Goal: Task Accomplishment & Management: Manage account settings

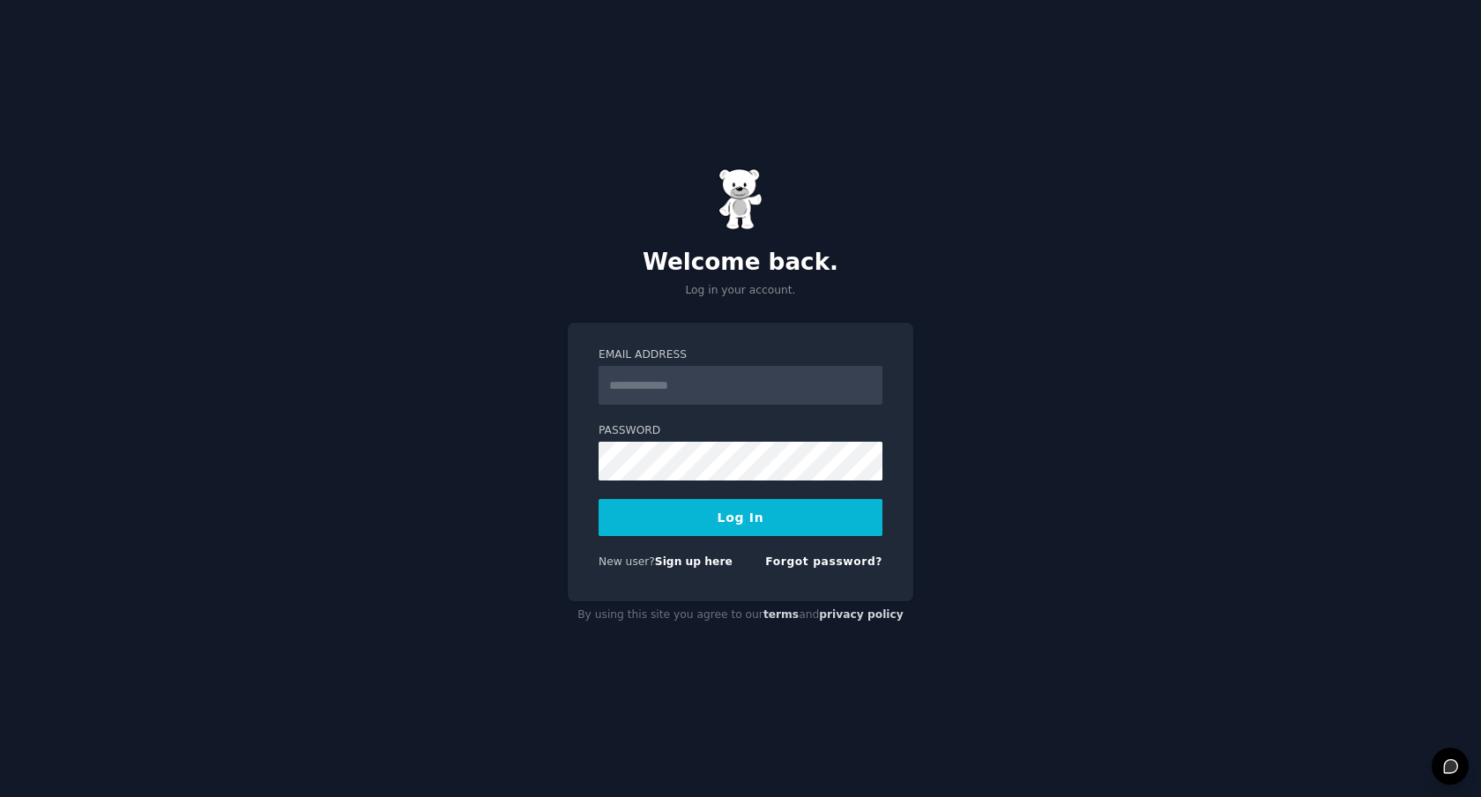
click at [693, 377] on input "Email Address" at bounding box center [741, 385] width 284 height 39
type input "**********"
click at [754, 433] on label "Password" at bounding box center [741, 431] width 284 height 16
click at [675, 522] on button "Log In" at bounding box center [741, 517] width 284 height 37
click at [833, 524] on button "Log In" at bounding box center [741, 517] width 284 height 37
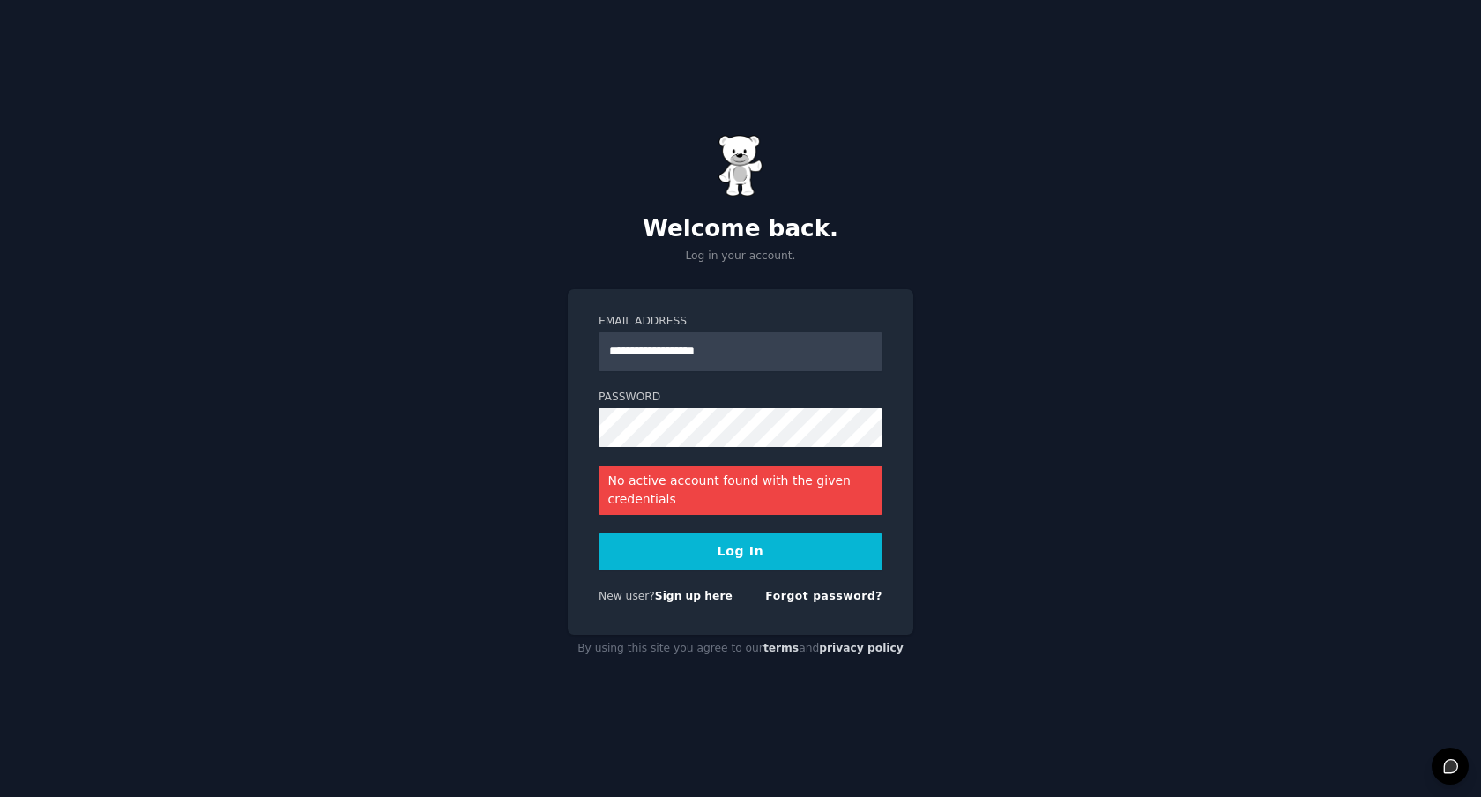
click at [742, 186] on img at bounding box center [741, 166] width 44 height 62
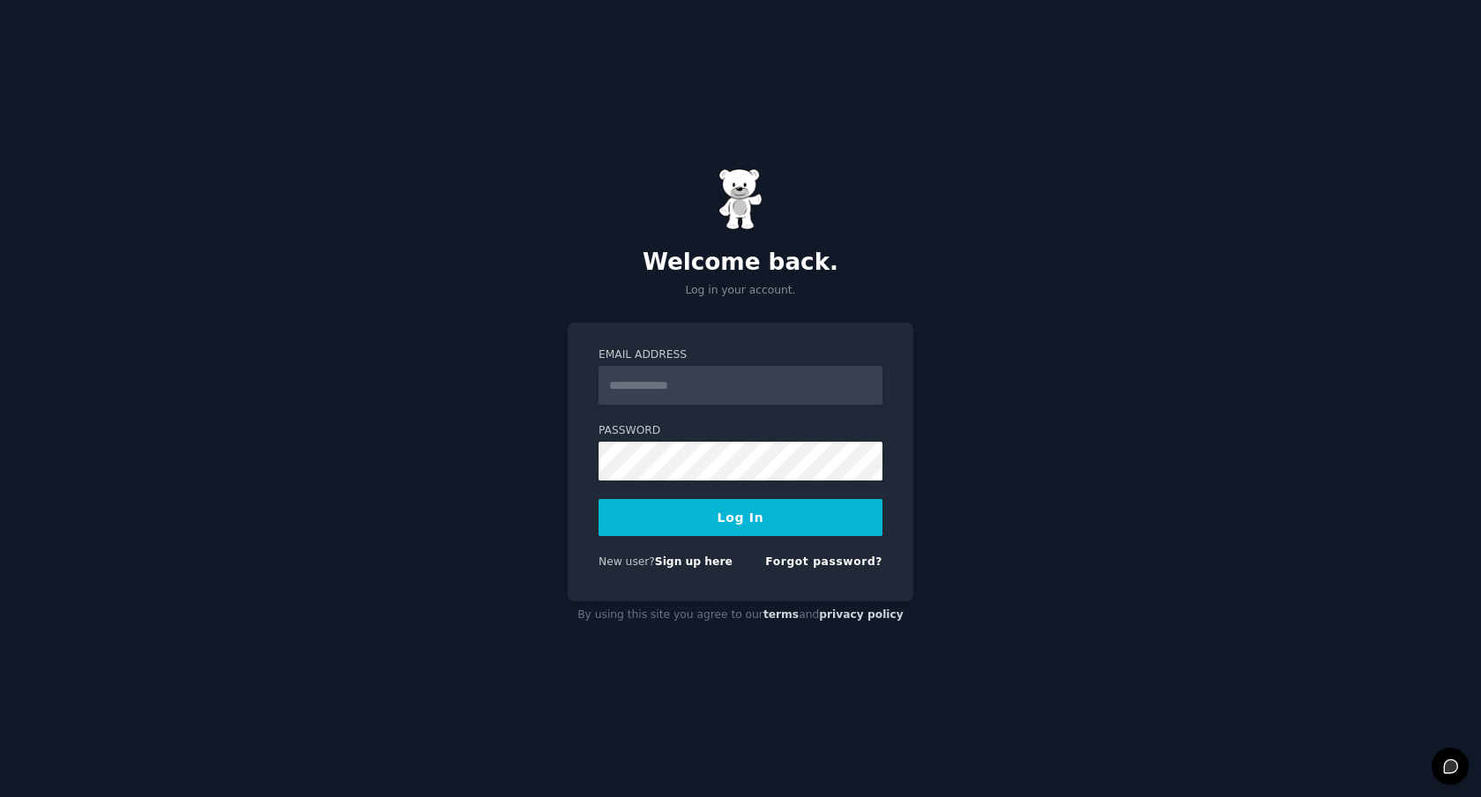
click at [730, 385] on input "Email Address" at bounding box center [741, 385] width 284 height 39
type input "**********"
click at [725, 520] on button "Log In" at bounding box center [741, 517] width 284 height 37
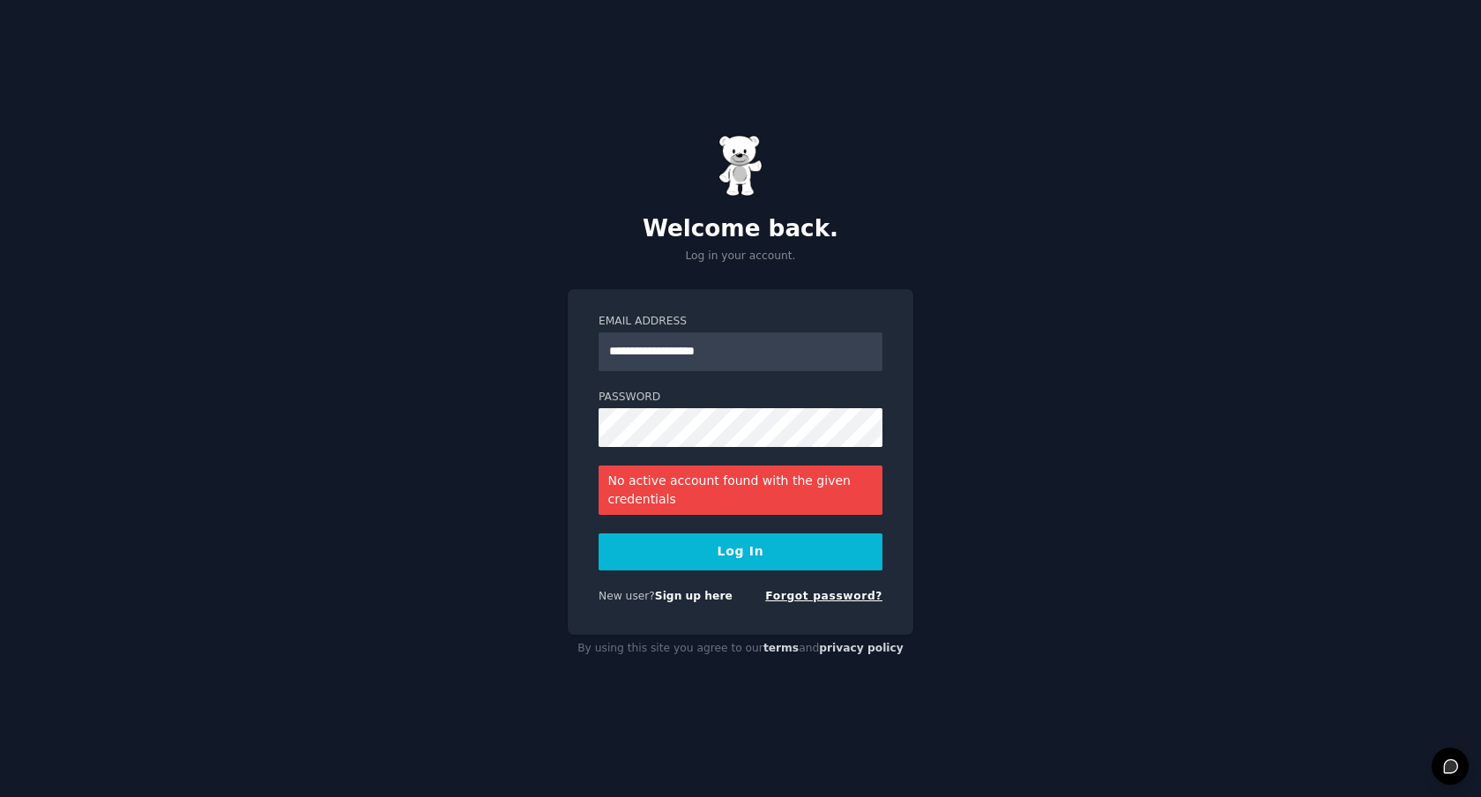
click at [803, 597] on link "Forgot password?" at bounding box center [823, 596] width 117 height 12
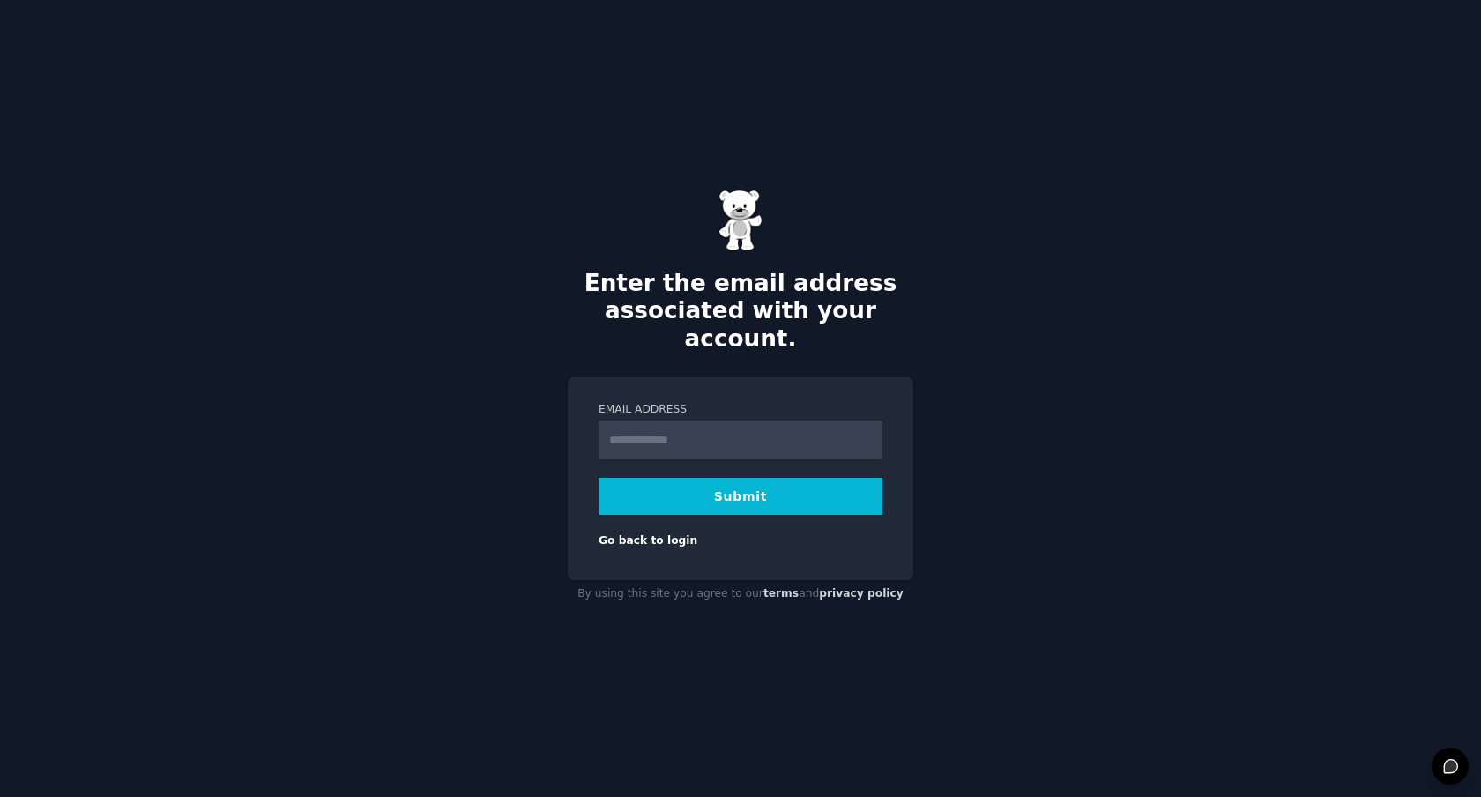
type input "**********"
click at [751, 481] on button "Submit" at bounding box center [741, 496] width 284 height 37
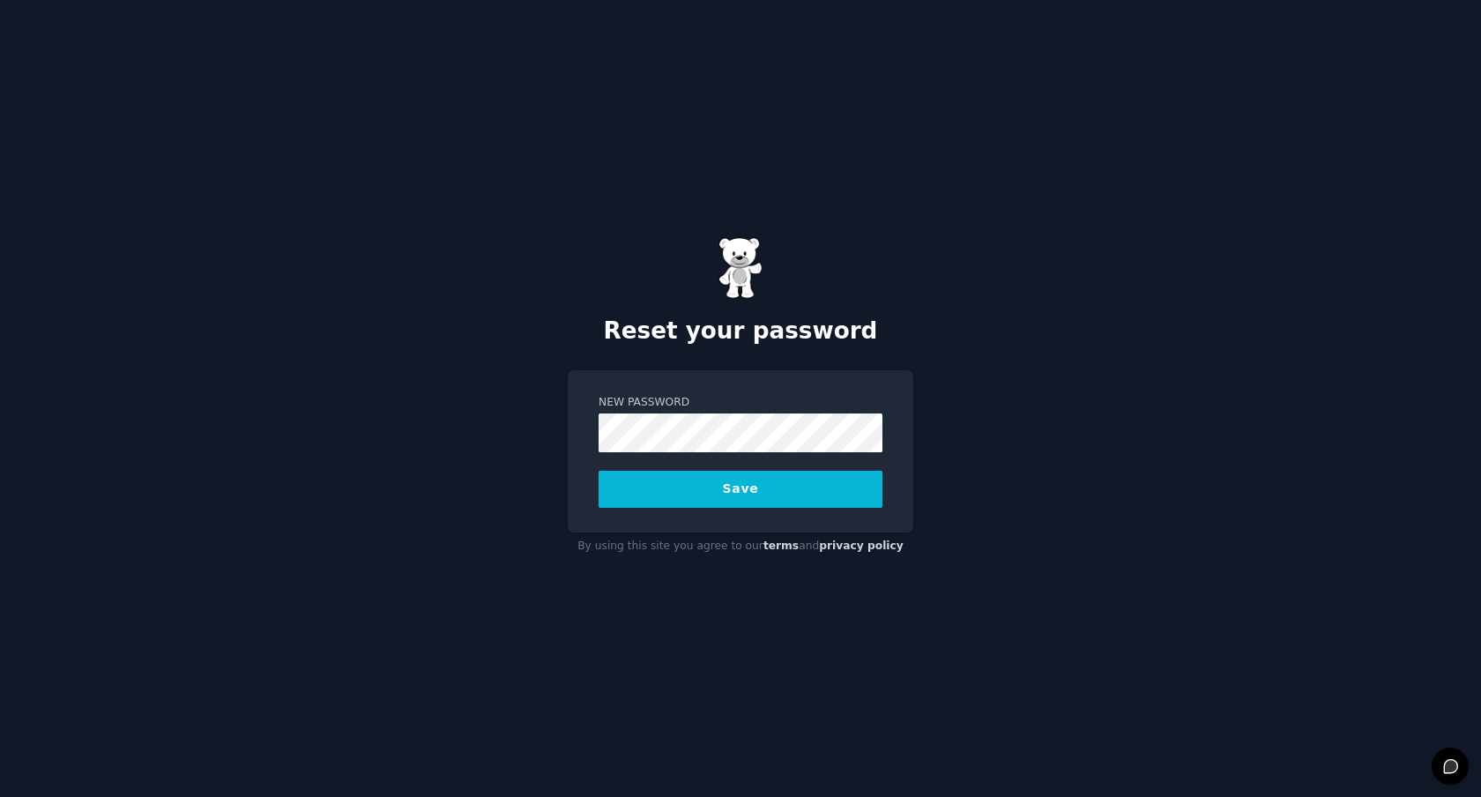
click at [599, 471] on button "Save" at bounding box center [741, 489] width 284 height 37
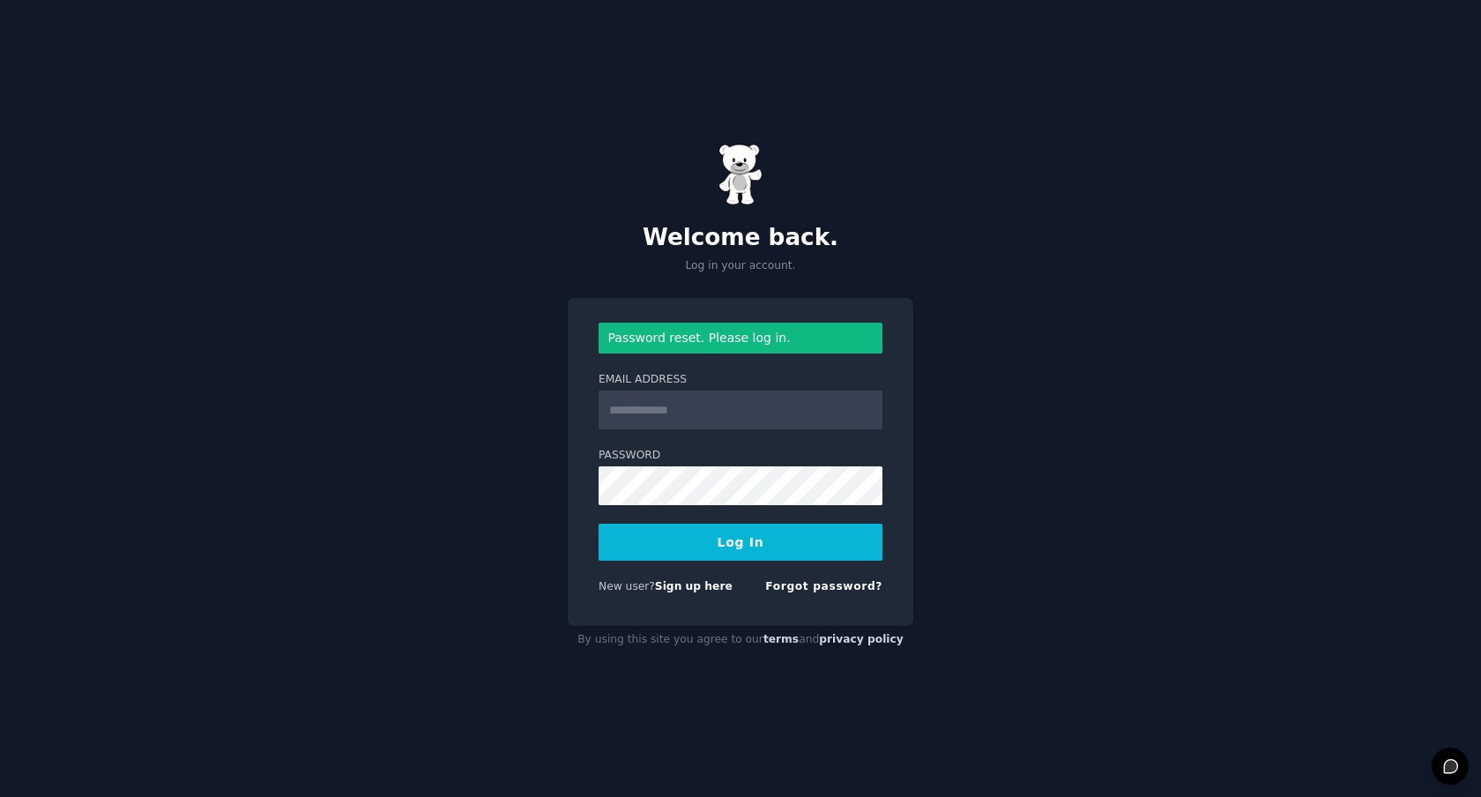
click at [678, 412] on input "Email Address" at bounding box center [741, 410] width 284 height 39
type input "**********"
click at [599, 524] on button "Log In" at bounding box center [741, 542] width 284 height 37
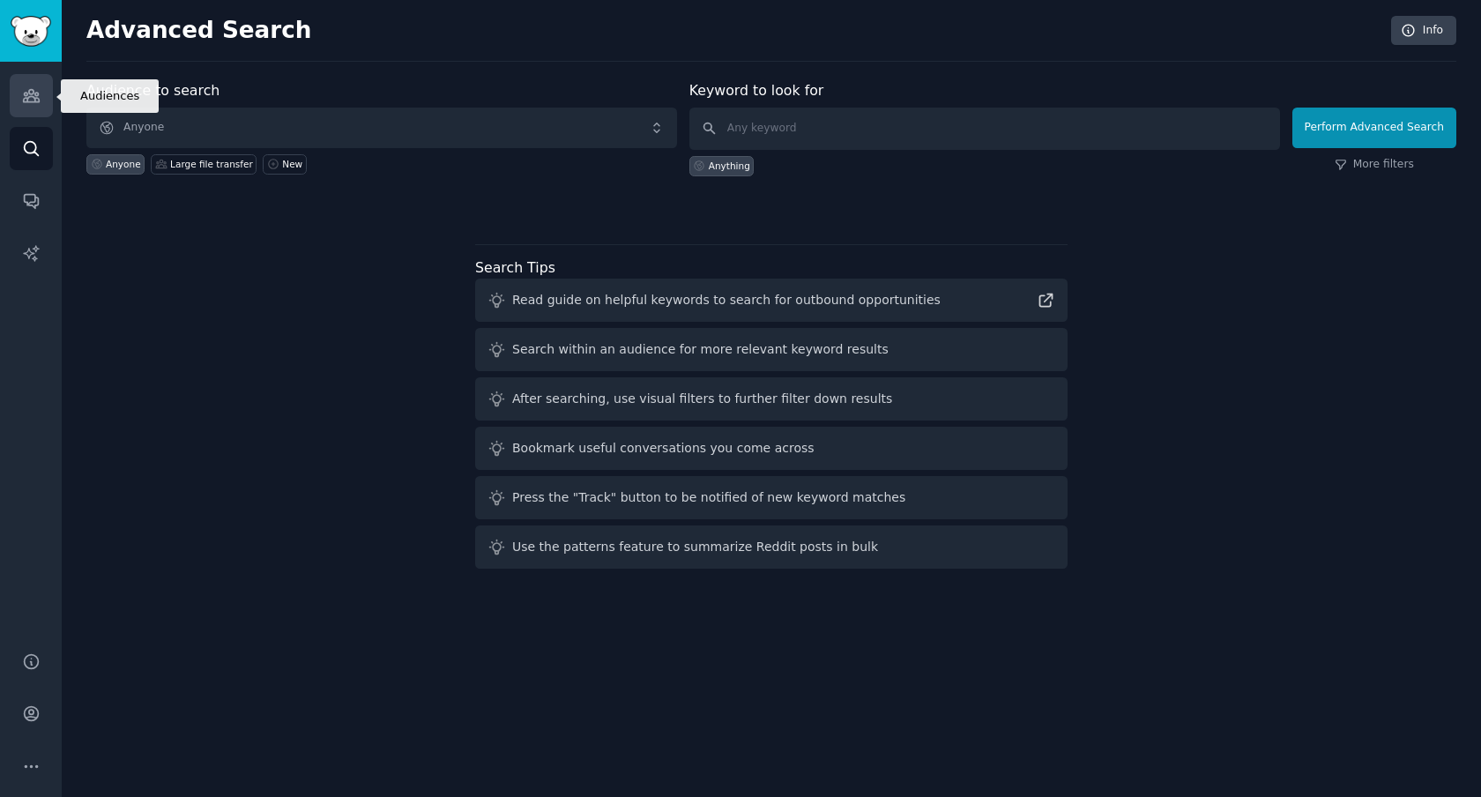
click at [48, 100] on link "Audiences" at bounding box center [31, 95] width 43 height 43
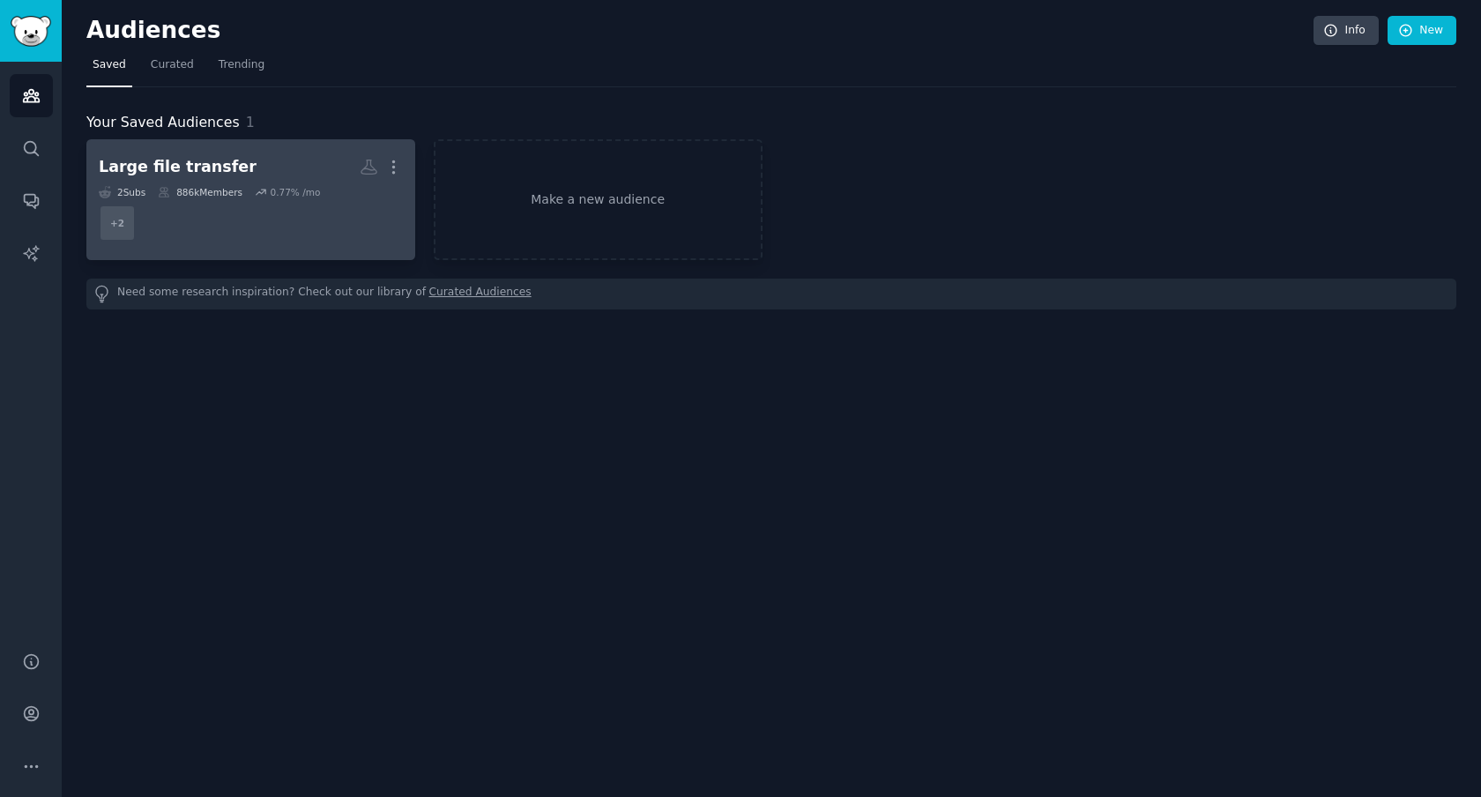
click at [210, 175] on div "Large file transfer" at bounding box center [178, 167] width 158 height 22
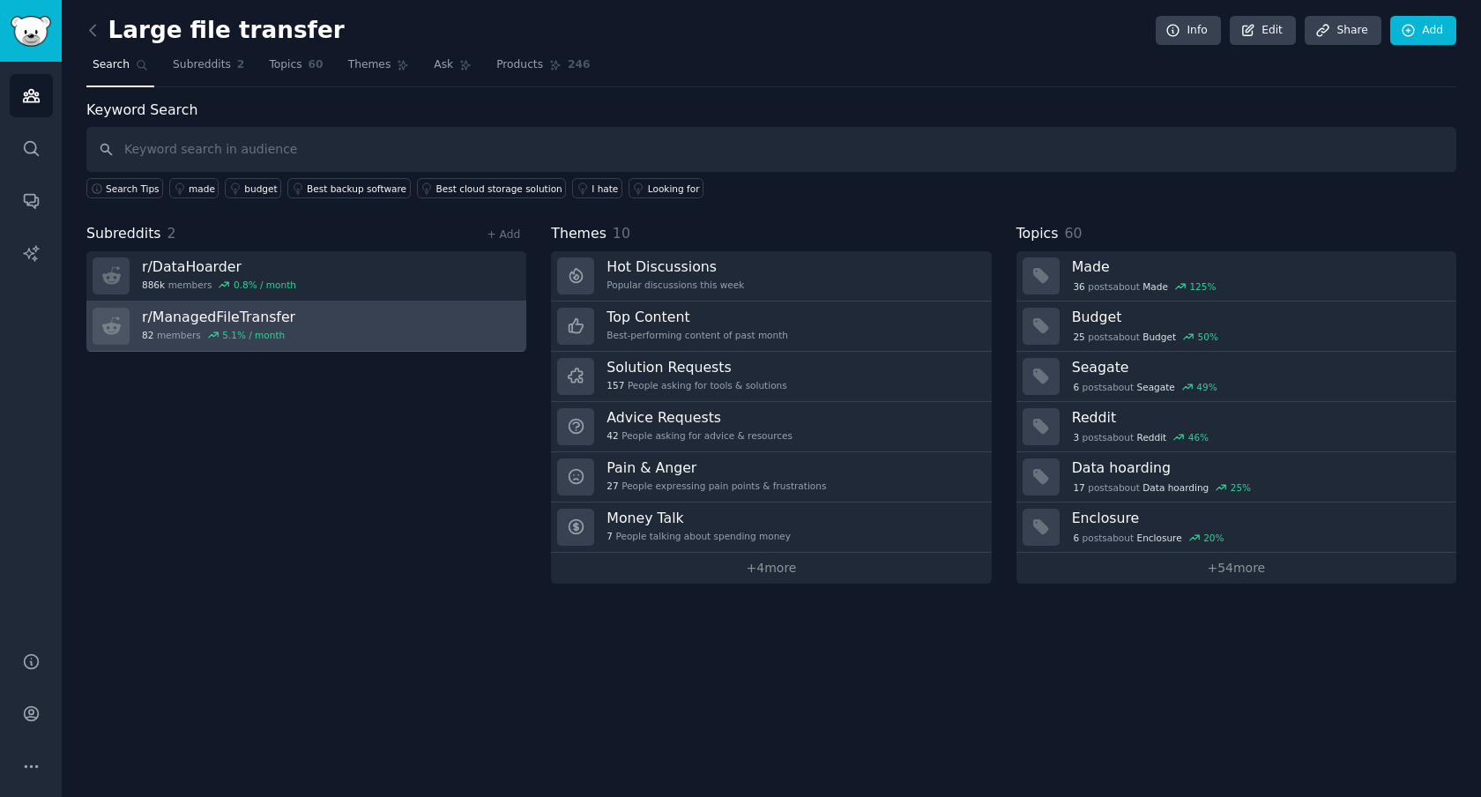
click at [220, 318] on h3 "r/ ManagedFileTransfer" at bounding box center [218, 317] width 153 height 19
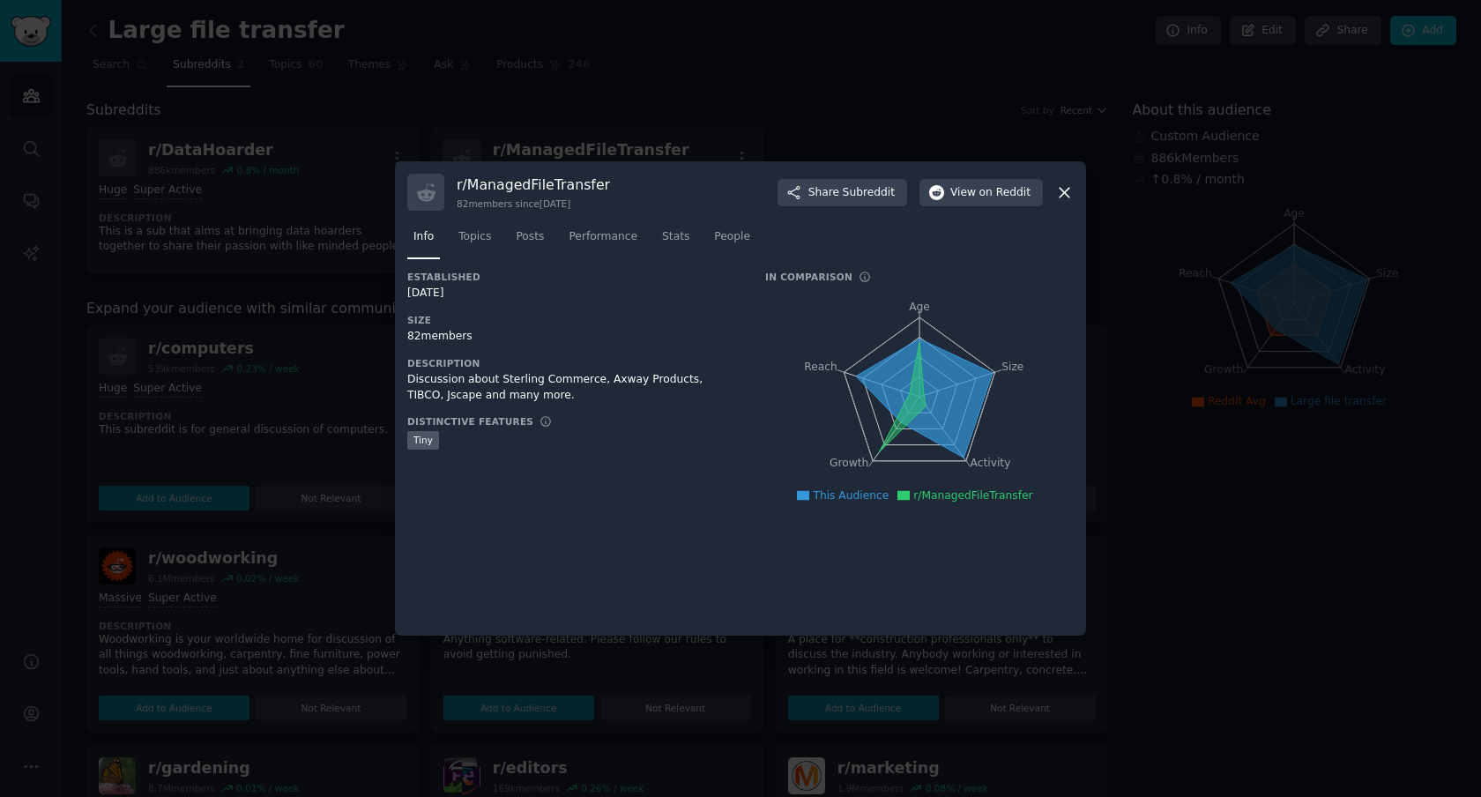
click at [241, 332] on div at bounding box center [740, 398] width 1481 height 797
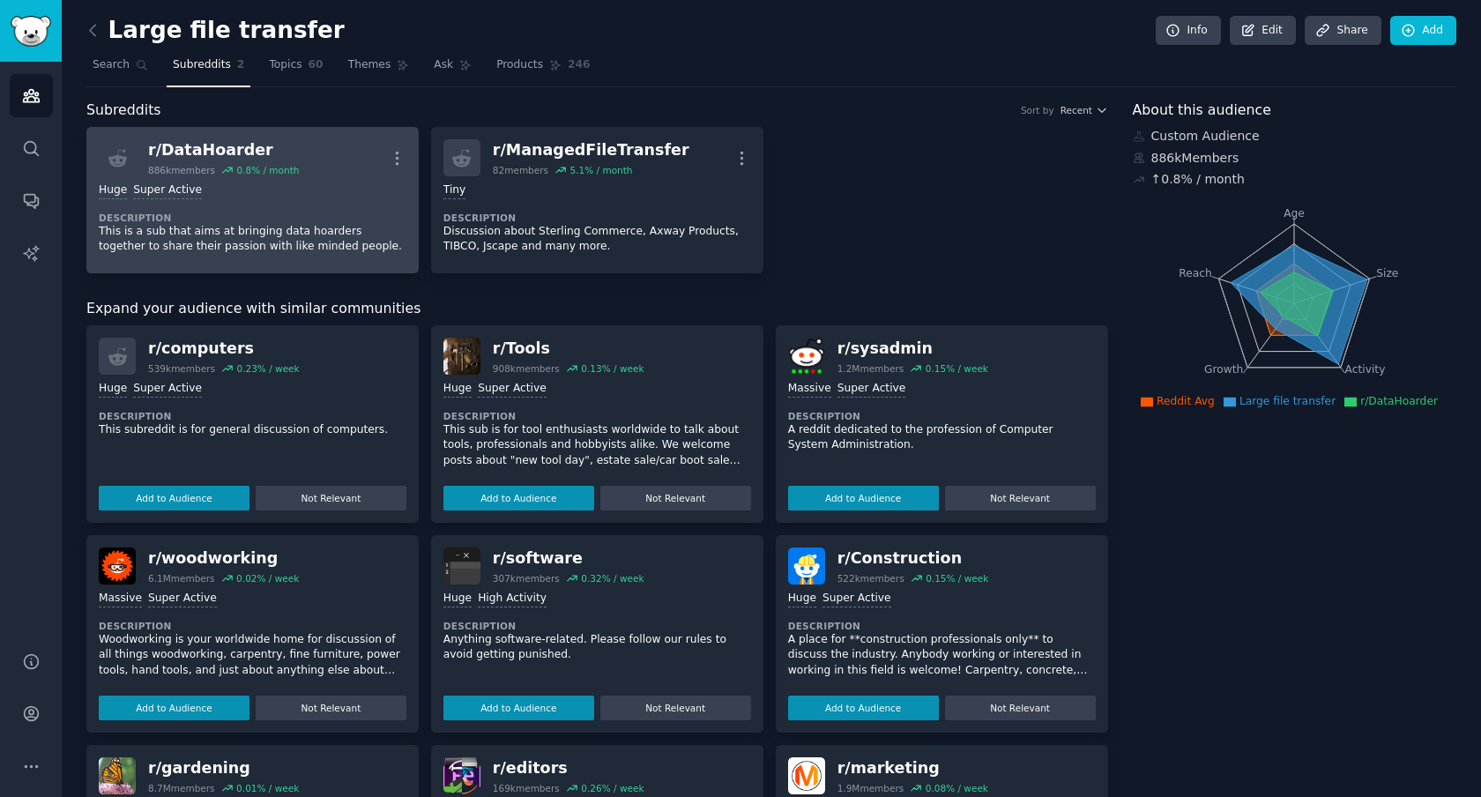
click at [193, 155] on div "r/ DataHoarder" at bounding box center [223, 150] width 151 height 22
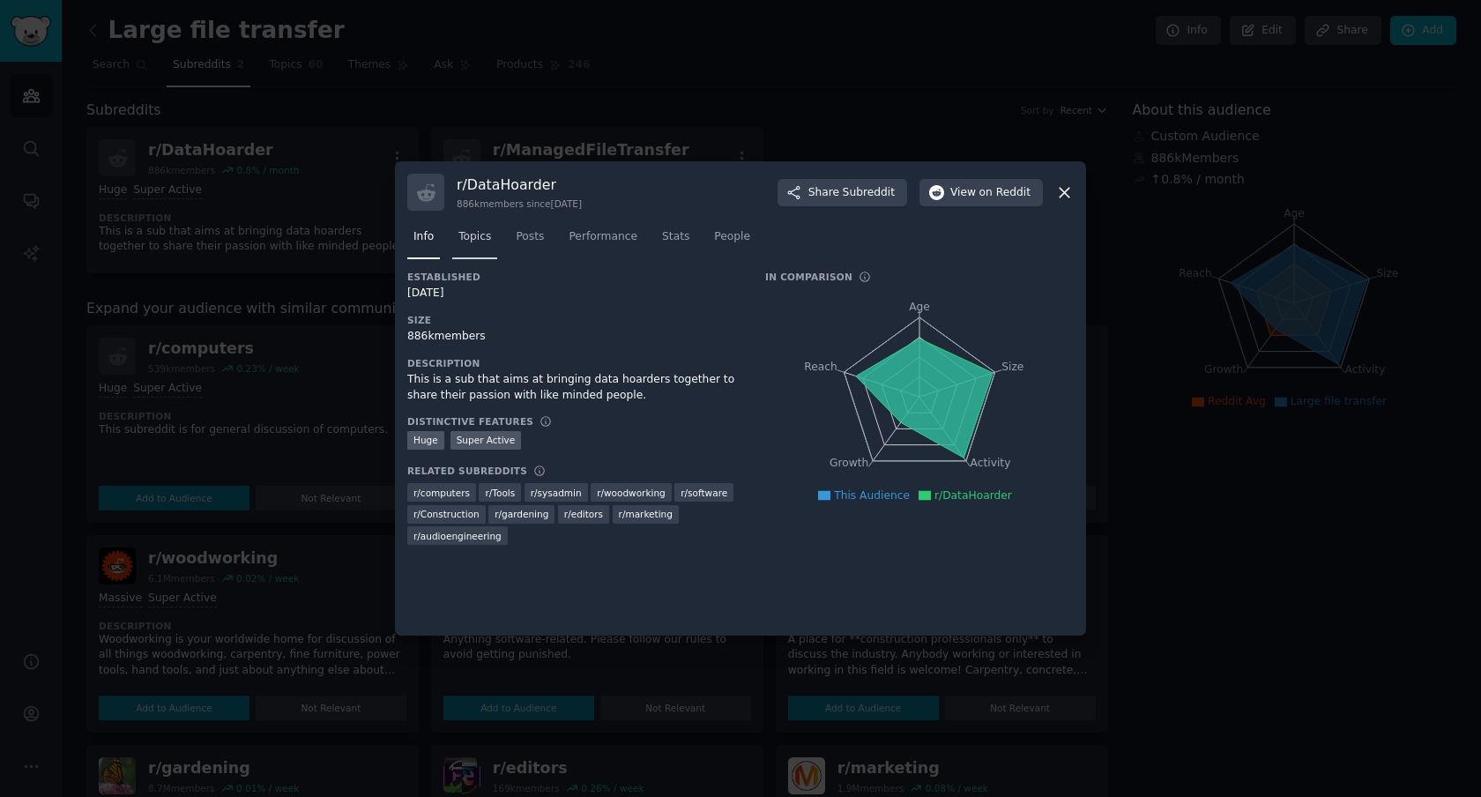
click at [473, 235] on span "Topics" at bounding box center [475, 237] width 33 height 16
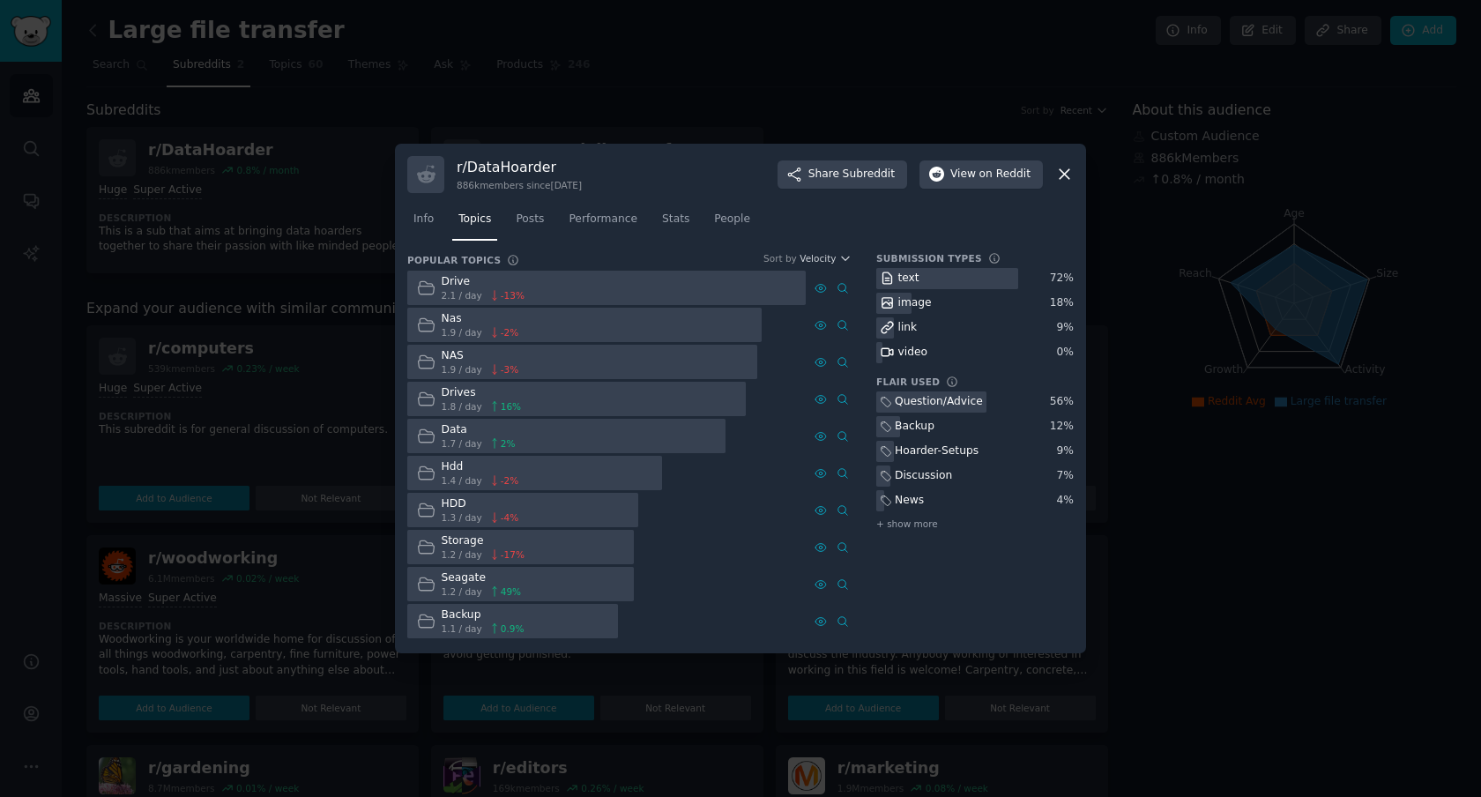
click at [381, 206] on div at bounding box center [740, 398] width 1481 height 797
